Goal: Task Accomplishment & Management: Complete application form

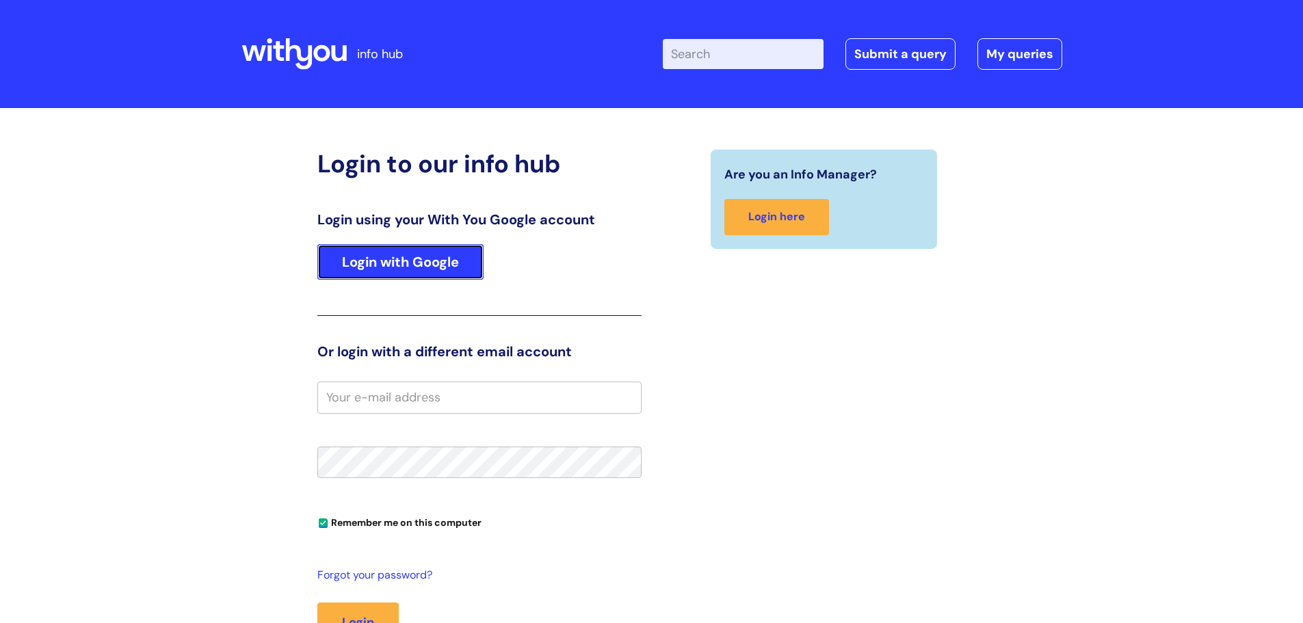
click at [360, 259] on link "Login with Google" at bounding box center [400, 262] width 166 height 36
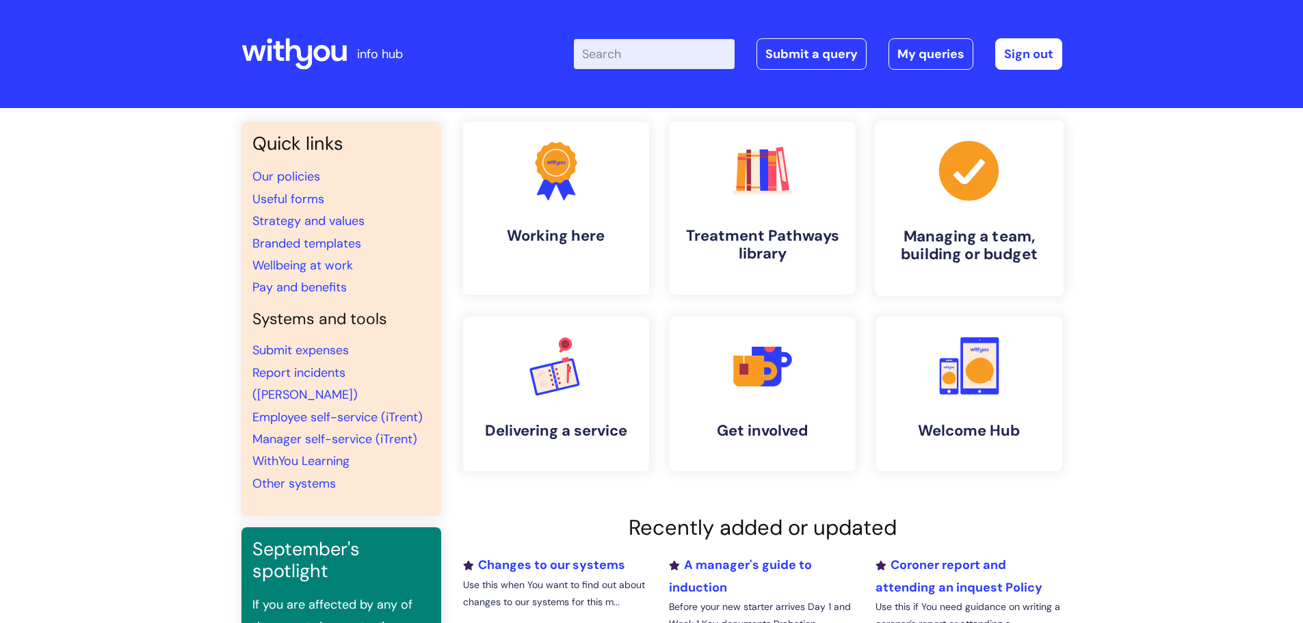
click at [962, 207] on link ".cls-1{fill:#a53144;stroke-width:0px;} Managing a team, building or budget" at bounding box center [968, 208] width 189 height 176
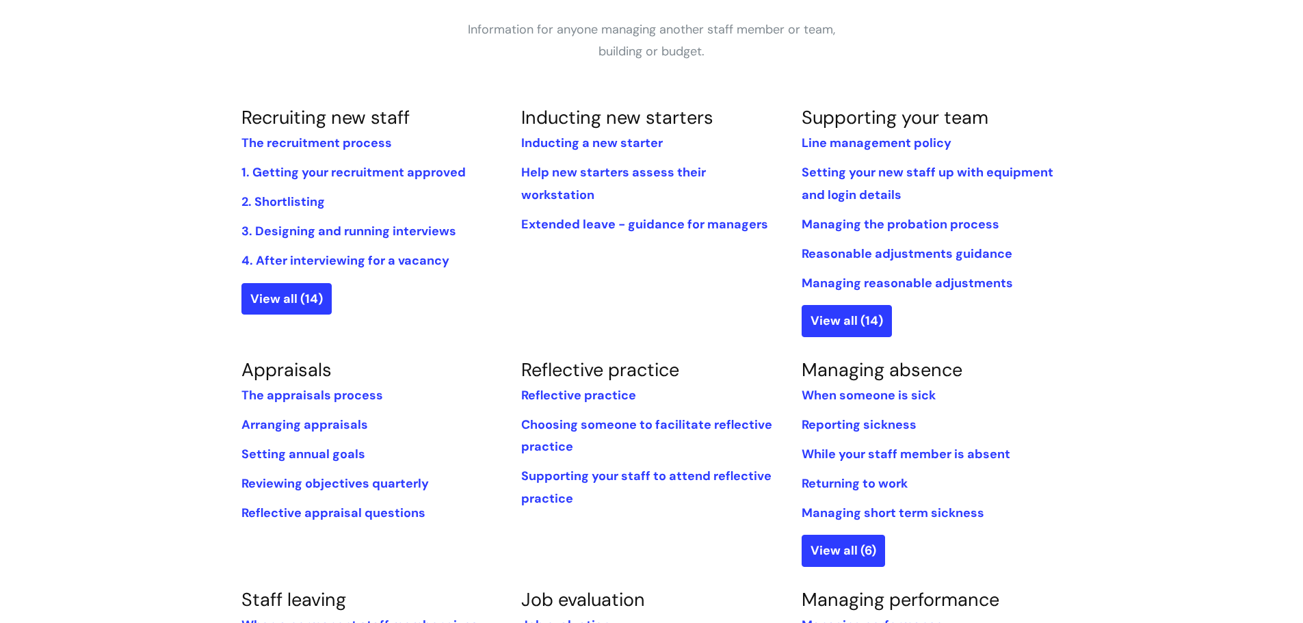
scroll to position [411, 0]
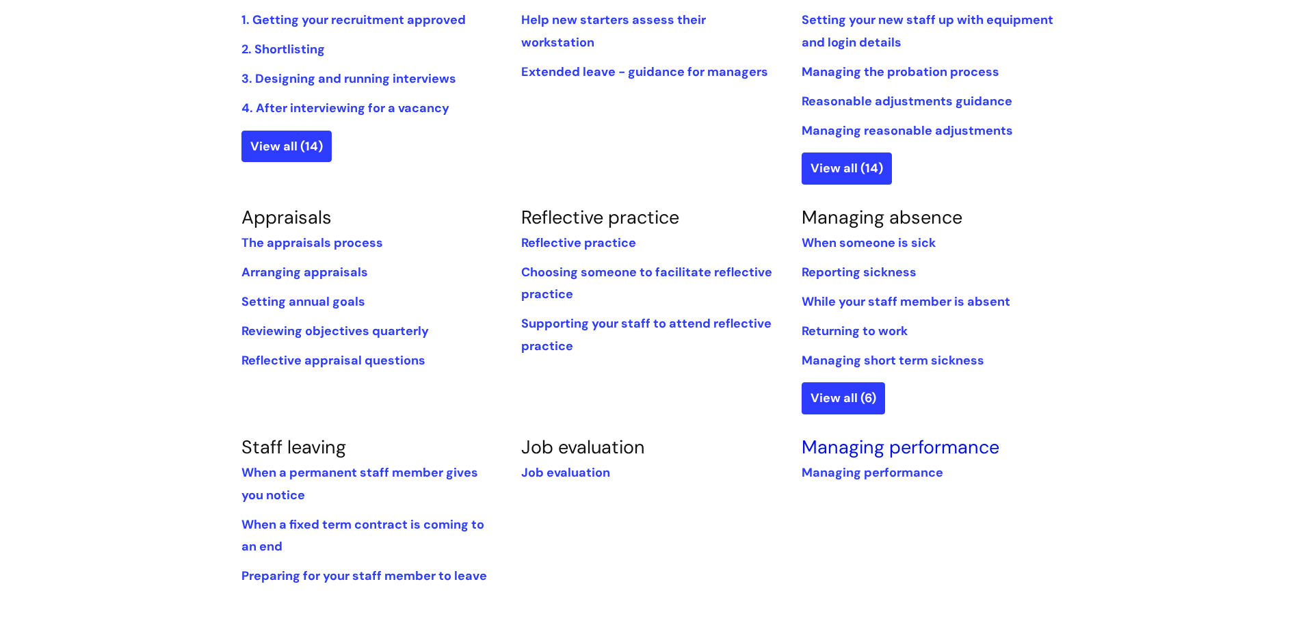
click at [848, 451] on link "Managing performance" at bounding box center [901, 447] width 198 height 24
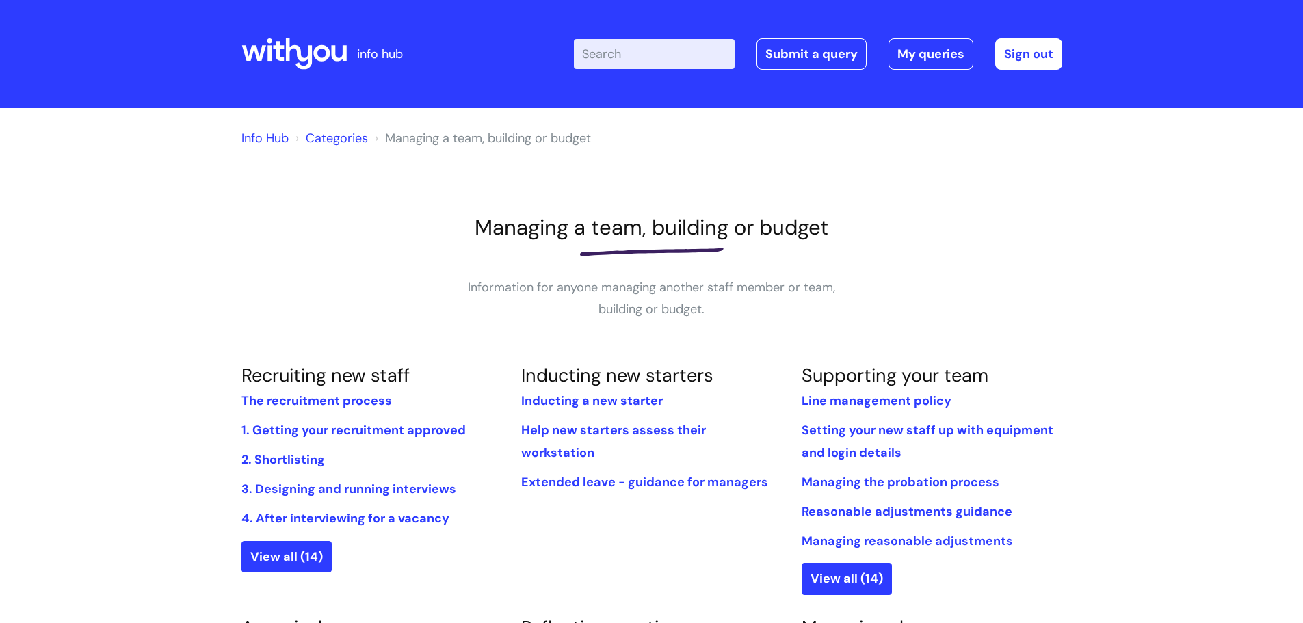
scroll to position [411, 0]
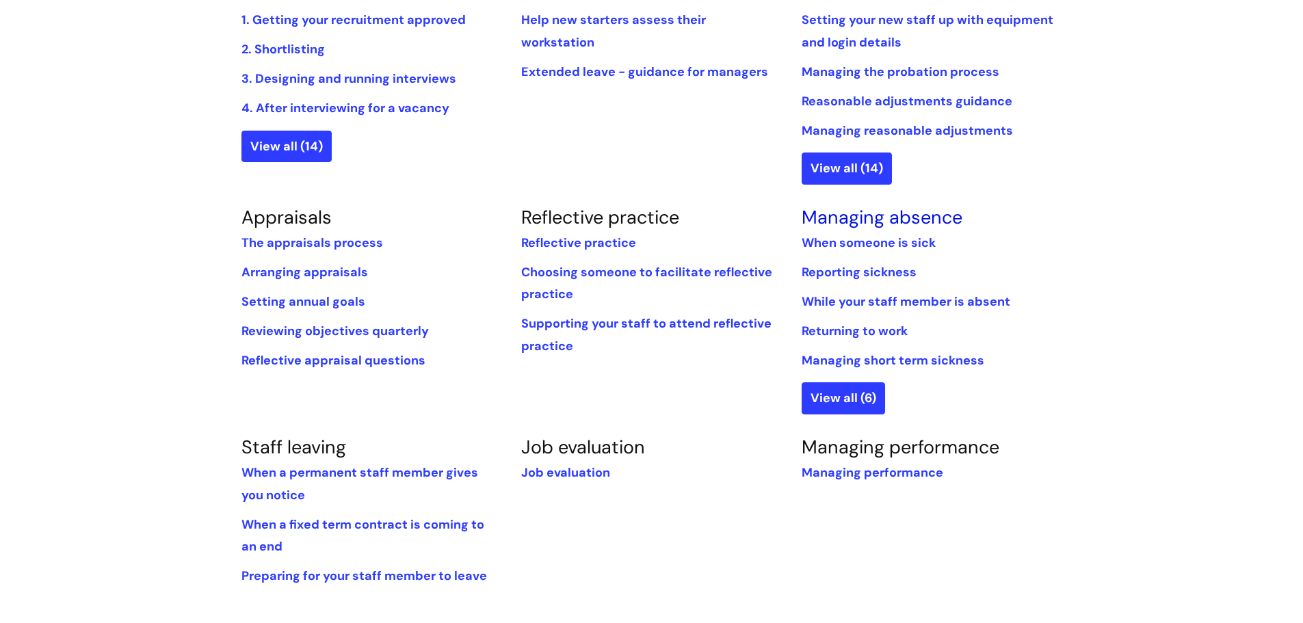
click at [857, 215] on link "Managing absence" at bounding box center [882, 217] width 161 height 24
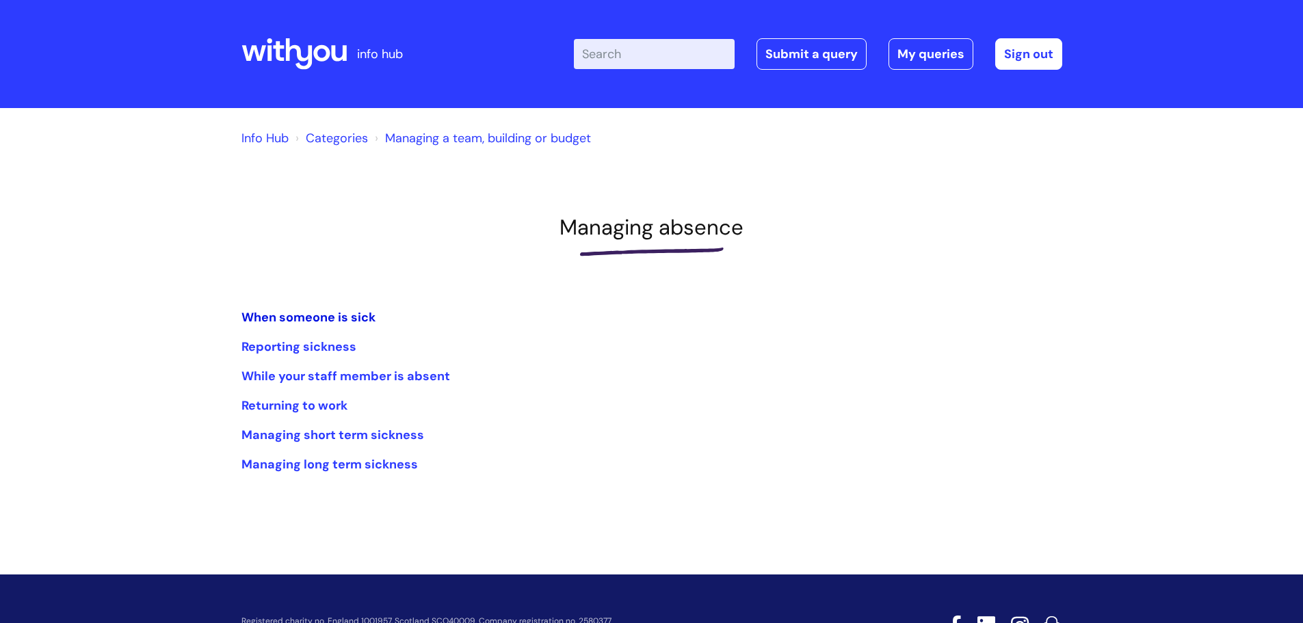
click at [354, 321] on link "When someone is sick" at bounding box center [309, 317] width 134 height 16
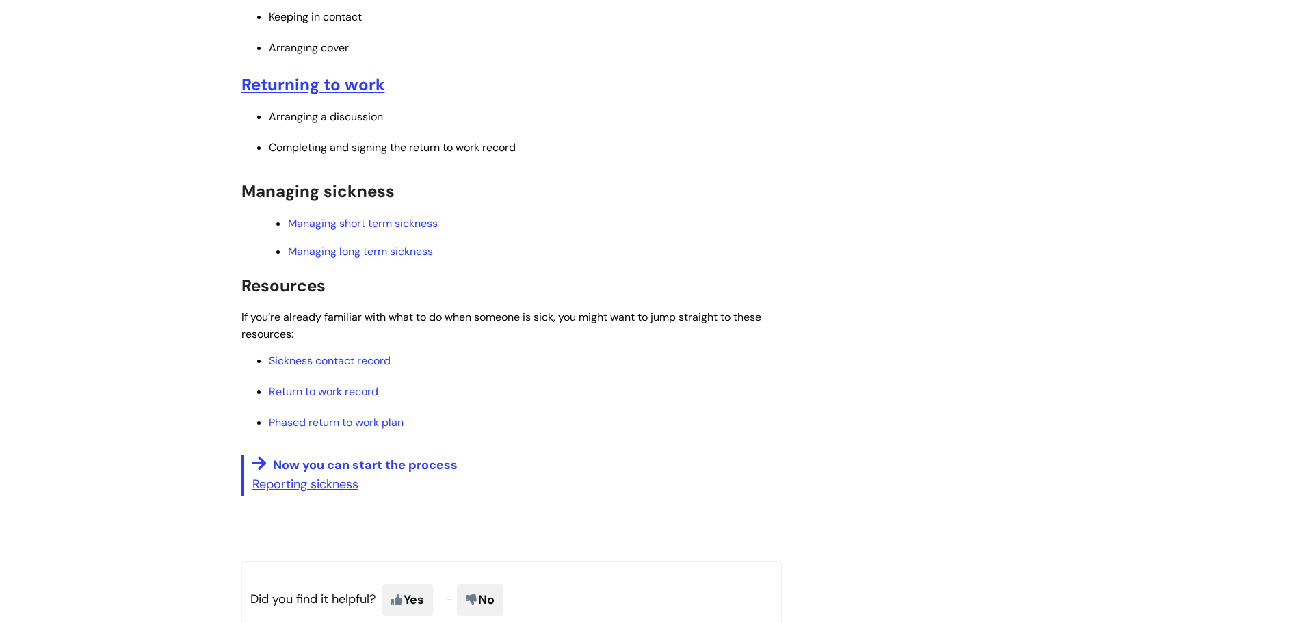
scroll to position [547, 0]
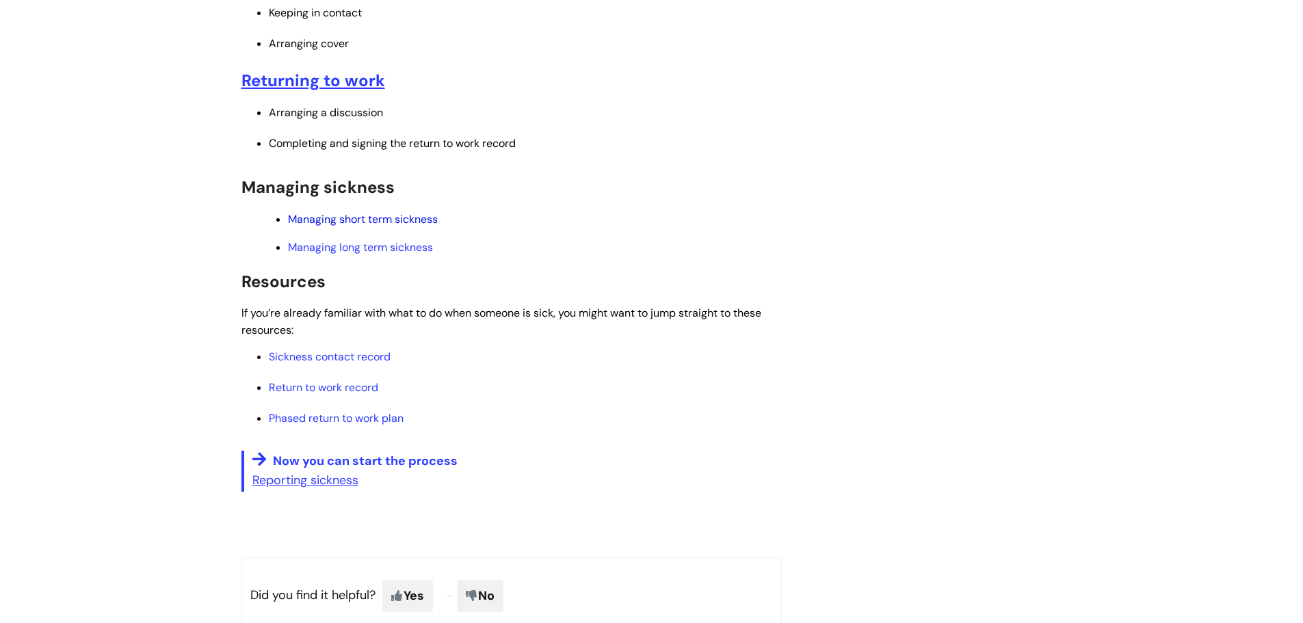
click at [413, 223] on link "Managing short term sickness" at bounding box center [363, 219] width 150 height 14
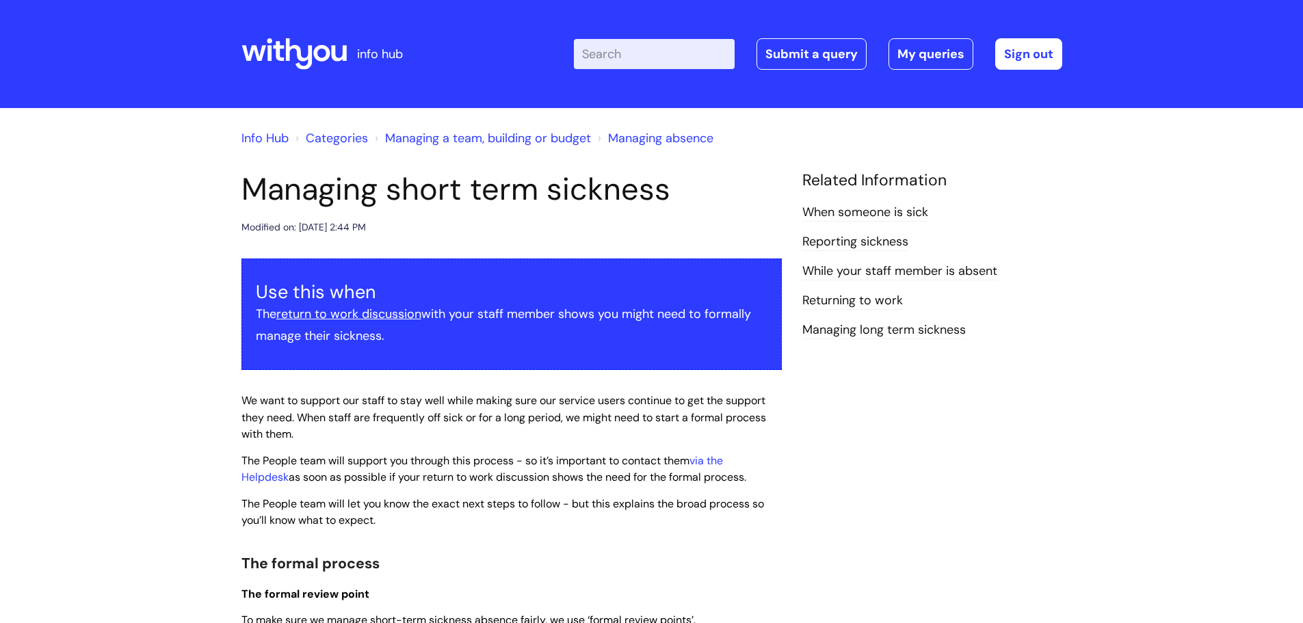
click at [277, 137] on link "Info Hub" at bounding box center [265, 138] width 47 height 16
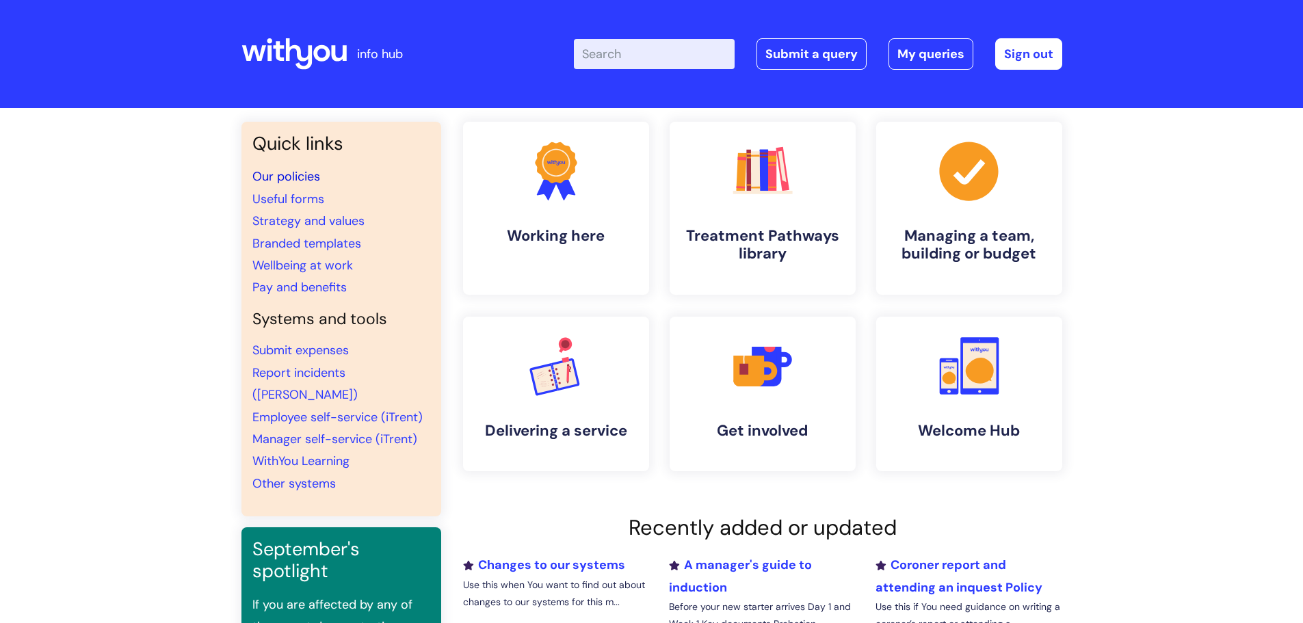
click at [311, 177] on link "Our policies" at bounding box center [286, 176] width 68 height 16
click at [803, 48] on link "Submit a query" at bounding box center [812, 53] width 110 height 31
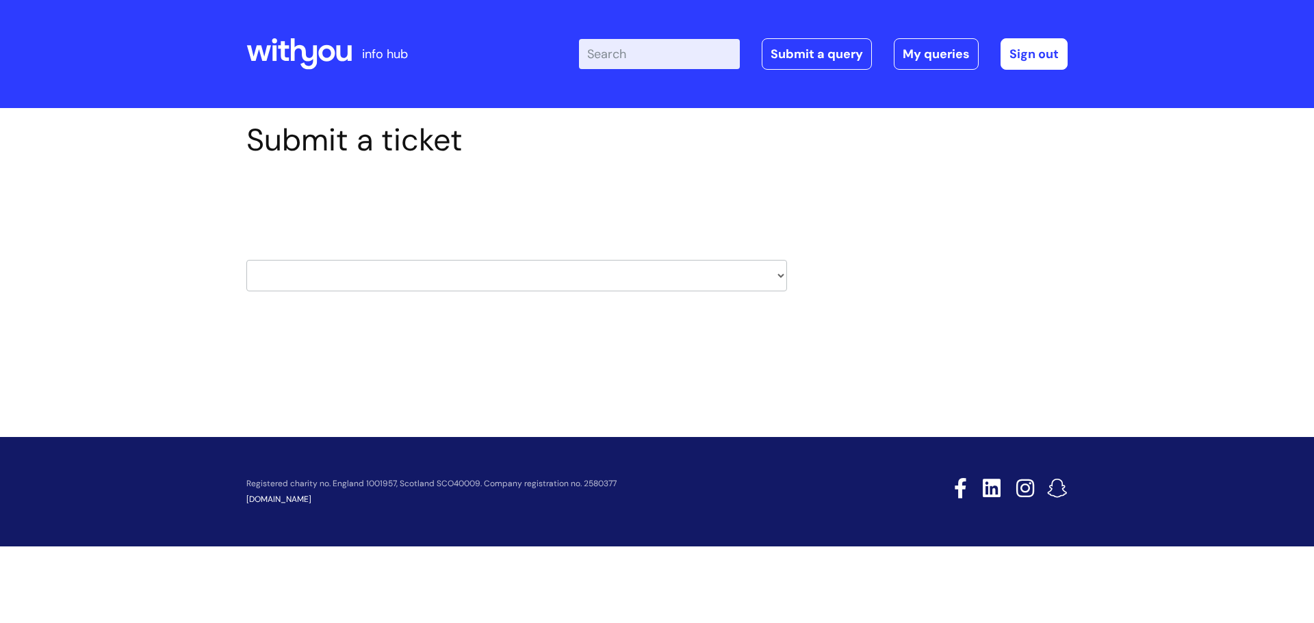
click at [781, 275] on select "HR / People IT and Support Clinical Drug Alerts Finance Accounts Data Support T…" at bounding box center [516, 275] width 541 height 31
select select "hr_/_people"
click at [246, 260] on select "HR / People IT and Support Clinical Drug Alerts Finance Accounts Data Support T…" at bounding box center [516, 275] width 541 height 31
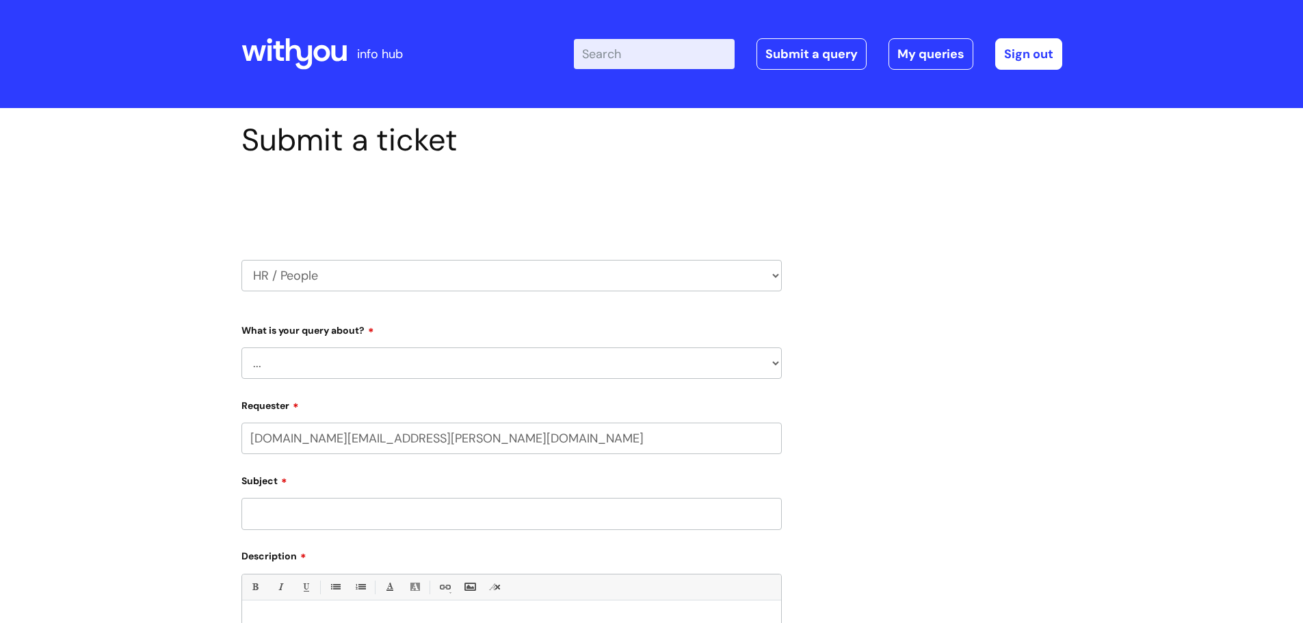
select select "80004286536"
click at [775, 361] on select "... Absence Query Holiday Query Employee change request General HR Query iTrent…" at bounding box center [512, 363] width 541 height 31
select select "Absence Query"
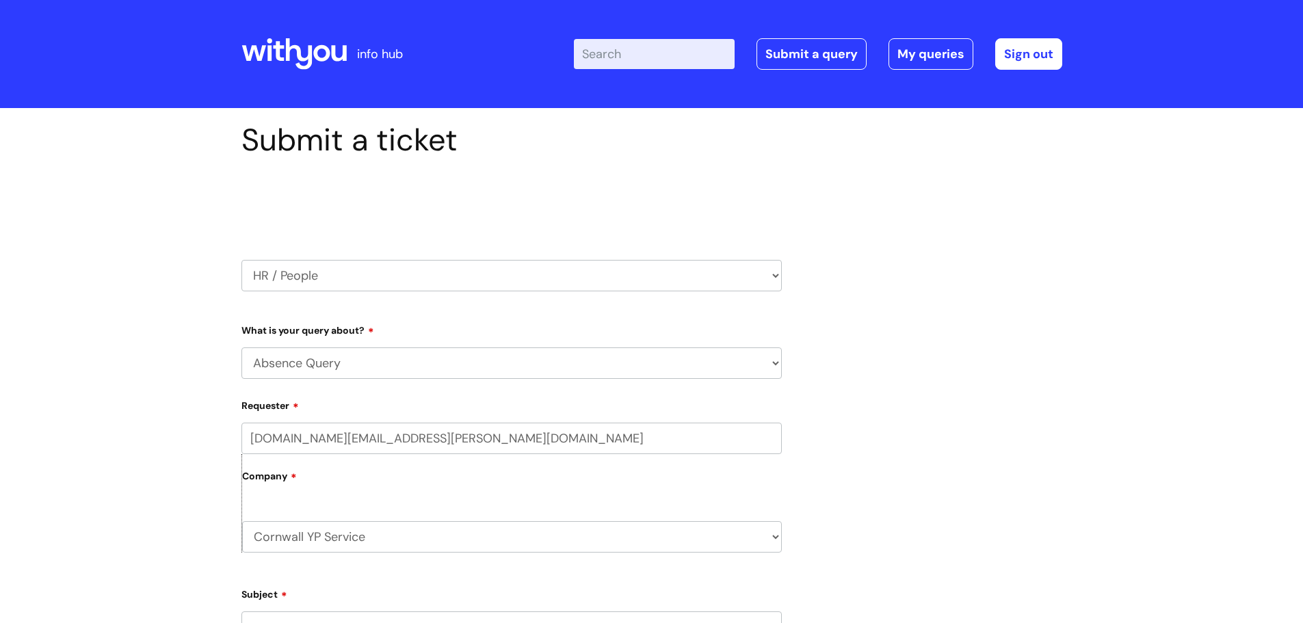
click at [242, 348] on select "... Absence Query Holiday Query Employee change request General HR Query iTrent…" at bounding box center [512, 363] width 541 height 31
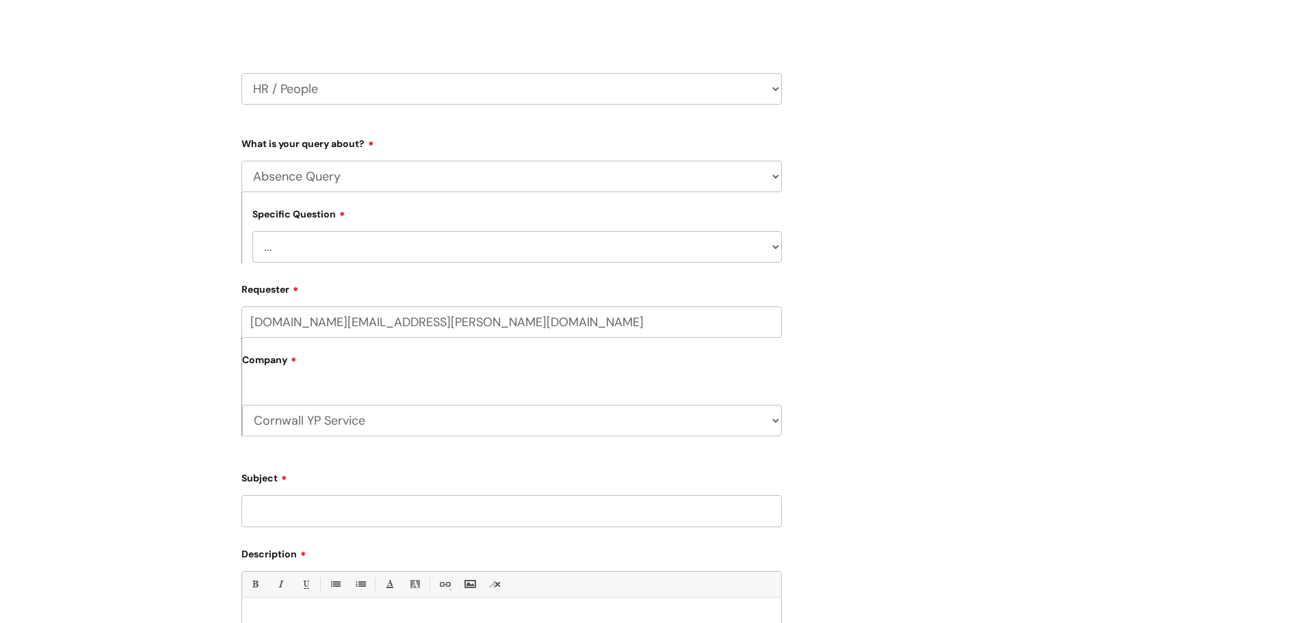
scroll to position [205, 0]
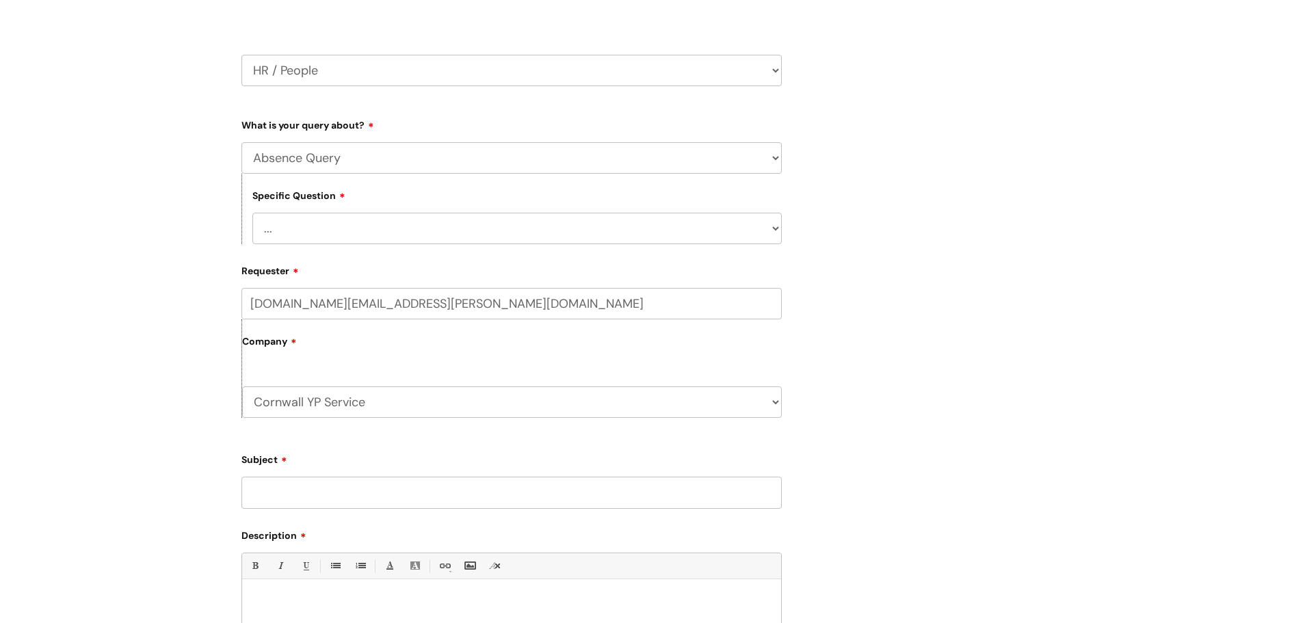
click at [779, 227] on select "... Bank holiday query Holiday query Maternity Other absence query Paternity Sh…" at bounding box center [517, 228] width 530 height 31
select select "Sickness query"
click at [252, 213] on select "... Bank holiday query Holiday query Maternity Other absence query Paternity Sh…" at bounding box center [517, 228] width 530 height 31
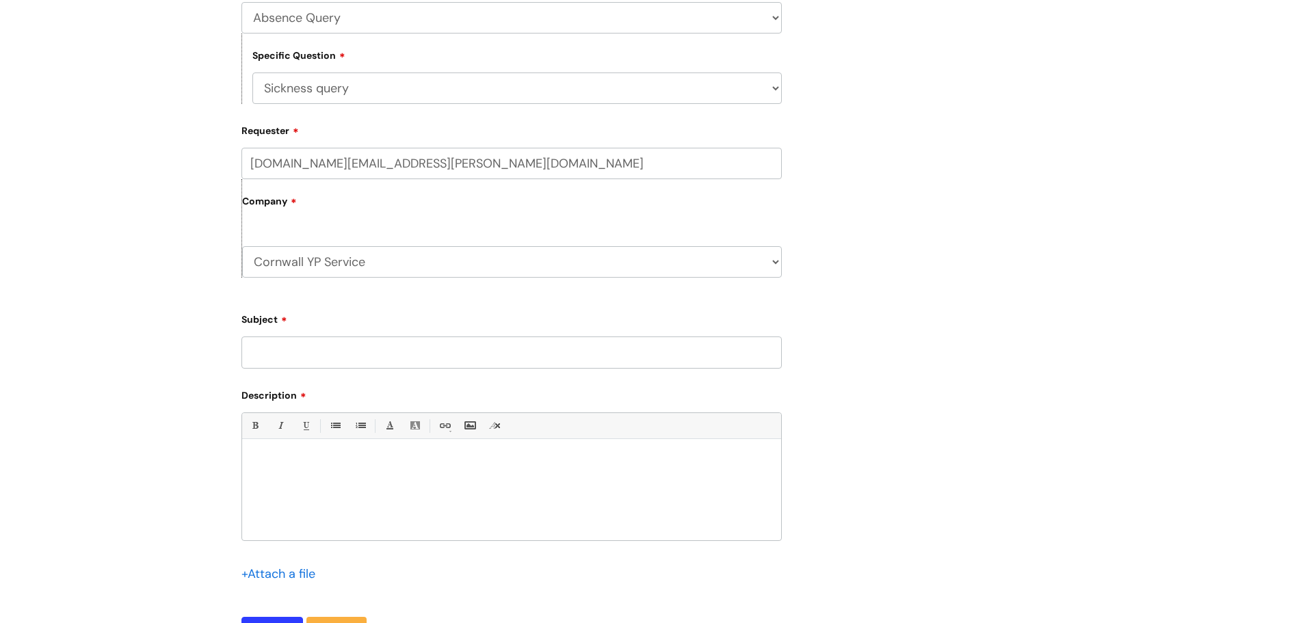
scroll to position [411, 0]
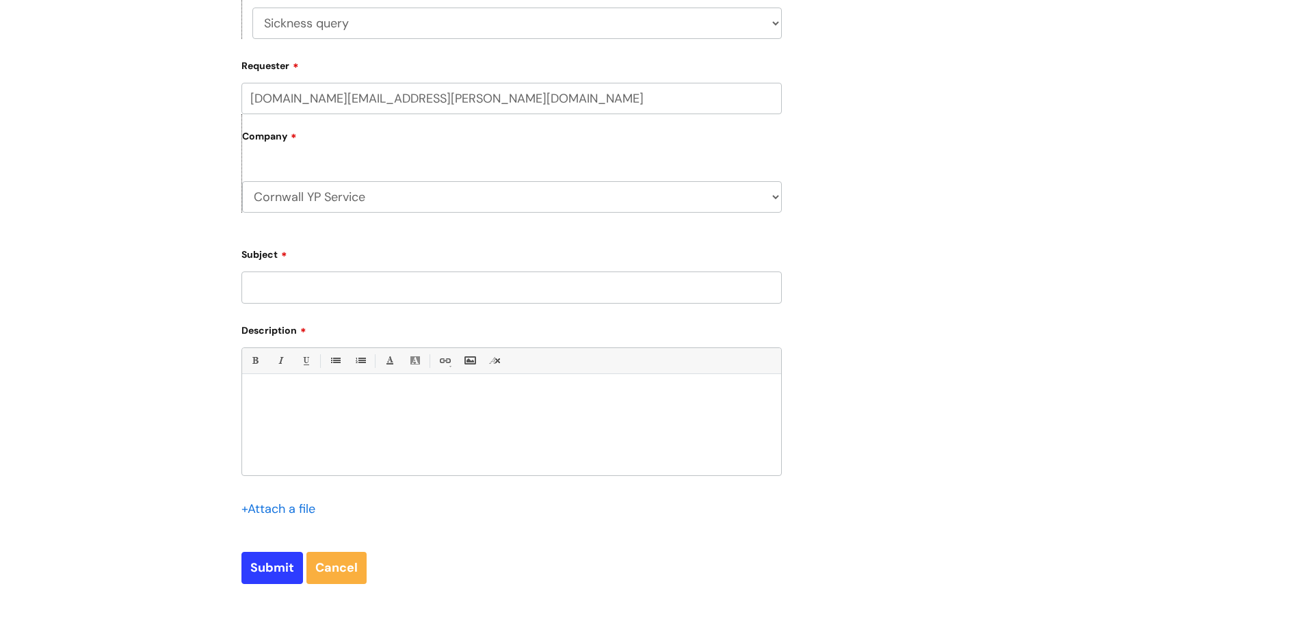
click at [460, 287] on input "Subject" at bounding box center [512, 287] width 541 height 31
type input "Sickness whilst on Probation"
click at [263, 392] on p at bounding box center [511, 397] width 519 height 12
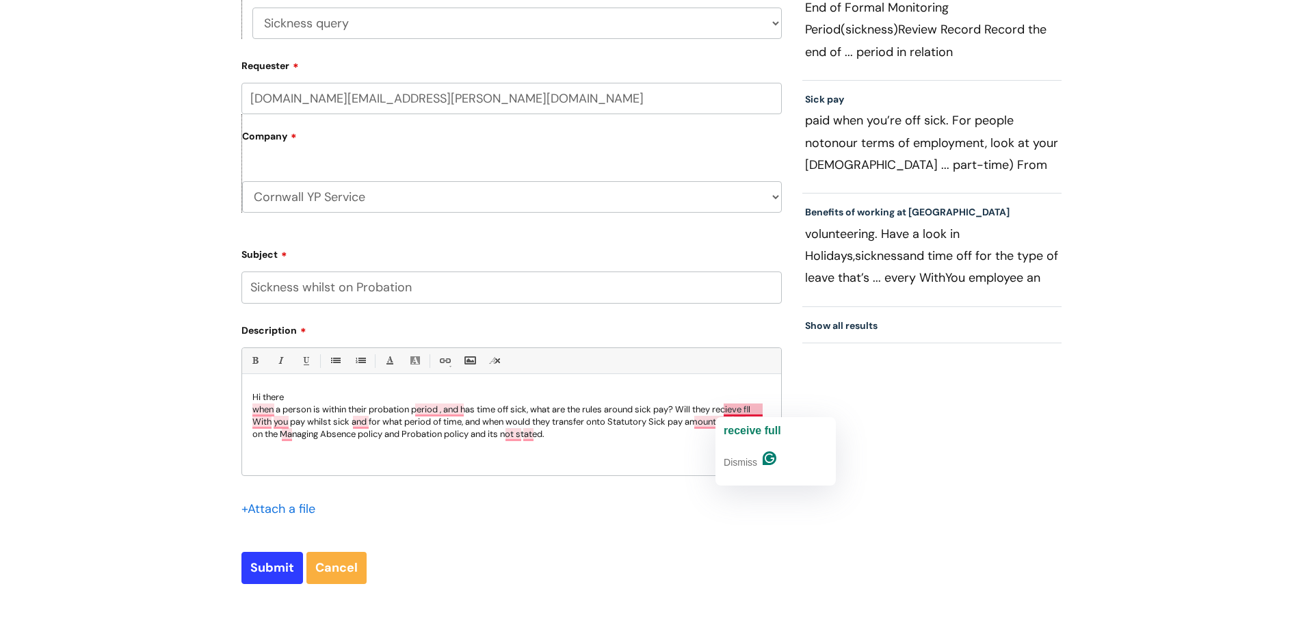
click at [779, 419] on div "receive full Dismiss" at bounding box center [776, 451] width 120 height 68
click at [739, 432] on span "receive full" at bounding box center [752, 431] width 57 height 12
click at [369, 444] on span "and" at bounding box center [371, 443] width 18 height 12
click at [710, 437] on span "amounts" at bounding box center [717, 443] width 42 height 12
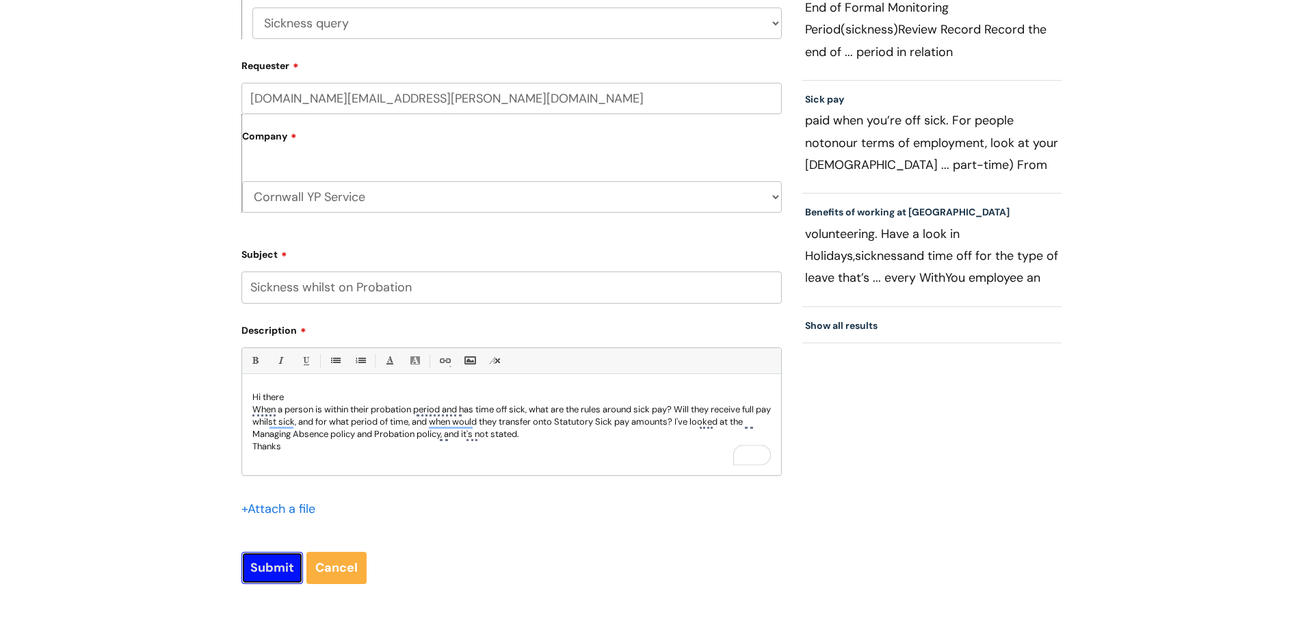
drag, startPoint x: 275, startPoint y: 575, endPoint x: 283, endPoint y: 543, distance: 32.4
click at [275, 572] on input "Submit" at bounding box center [273, 567] width 62 height 31
type input "Please Wait..."
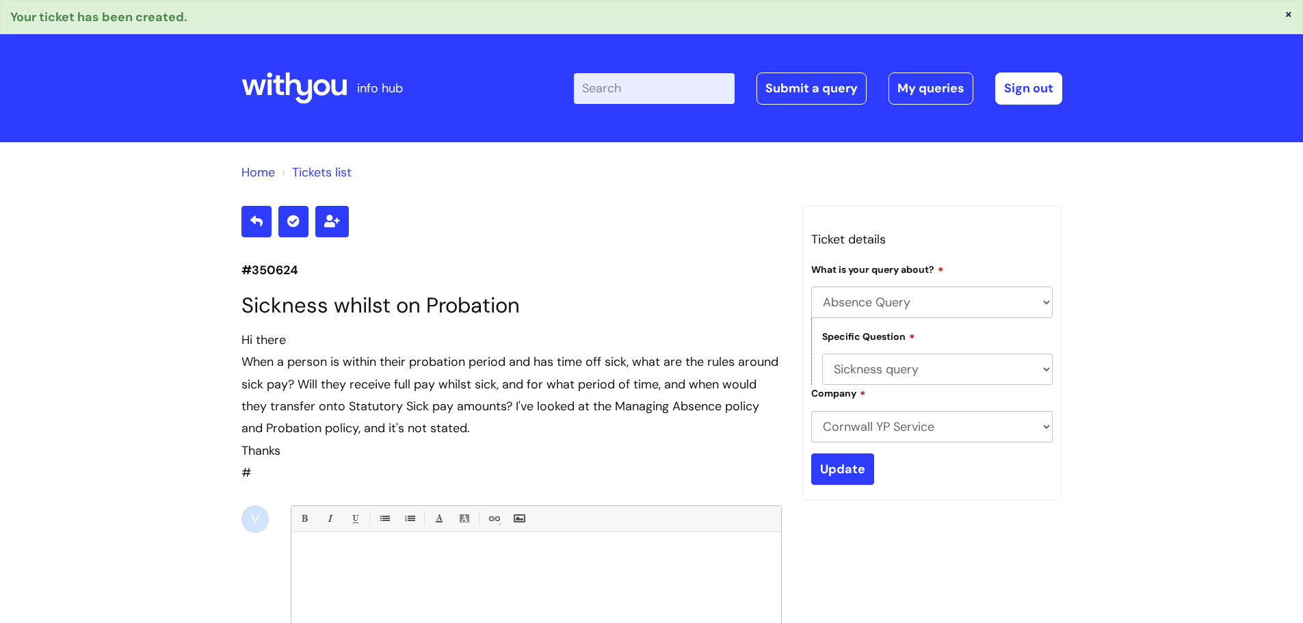
select select "Absence Query"
select select "Sickness query"
